Goal: Task Accomplishment & Management: Manage account settings

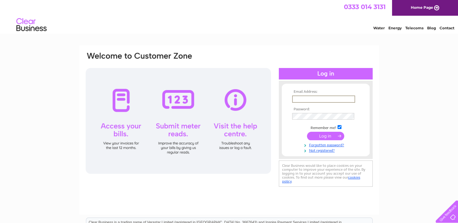
click at [293, 101] on input "text" at bounding box center [323, 99] width 63 height 7
type input "k44.lmk@gmail.com"
click at [327, 135] on input "submit" at bounding box center [325, 135] width 37 height 8
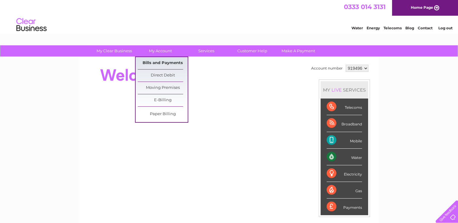
click at [156, 62] on link "Bills and Payments" at bounding box center [163, 63] width 50 height 12
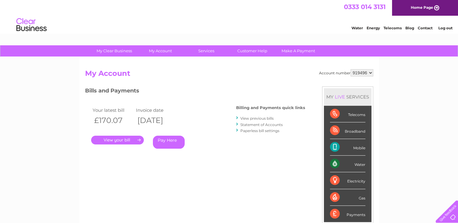
click at [251, 119] on link "View previous bills" at bounding box center [256, 118] width 33 height 5
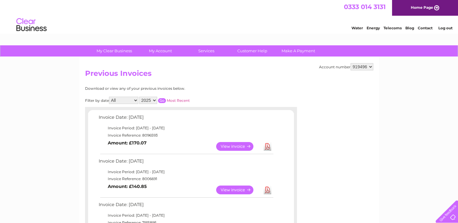
click at [138, 100] on select "All January February March April May June July August September October Novembe…" at bounding box center [123, 100] width 29 height 7
select select "8"
click at [110, 97] on select "All January February March April May June July August September October Novembe…" at bounding box center [123, 100] width 29 height 7
click at [161, 101] on input "button" at bounding box center [162, 100] width 8 height 5
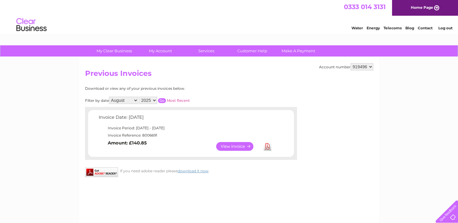
click at [232, 144] on link "View" at bounding box center [238, 146] width 45 height 9
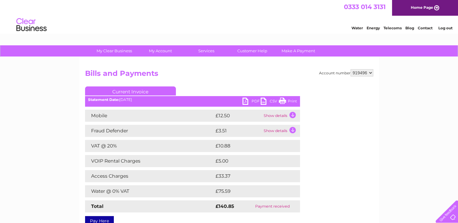
click at [251, 101] on link "PDF" at bounding box center [251, 102] width 18 height 9
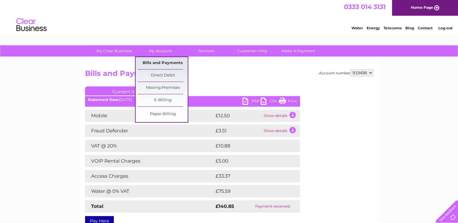
click at [159, 60] on link "Bills and Payments" at bounding box center [163, 63] width 50 height 12
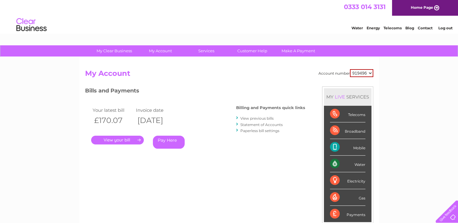
click at [117, 139] on link "." at bounding box center [117, 140] width 53 height 9
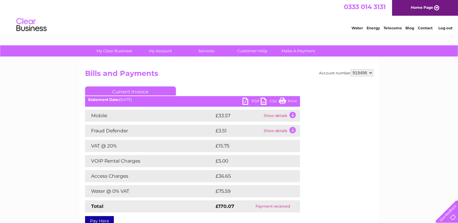
click at [254, 103] on link "PDF" at bounding box center [251, 102] width 18 height 9
